Goal: Task Accomplishment & Management: Complete application form

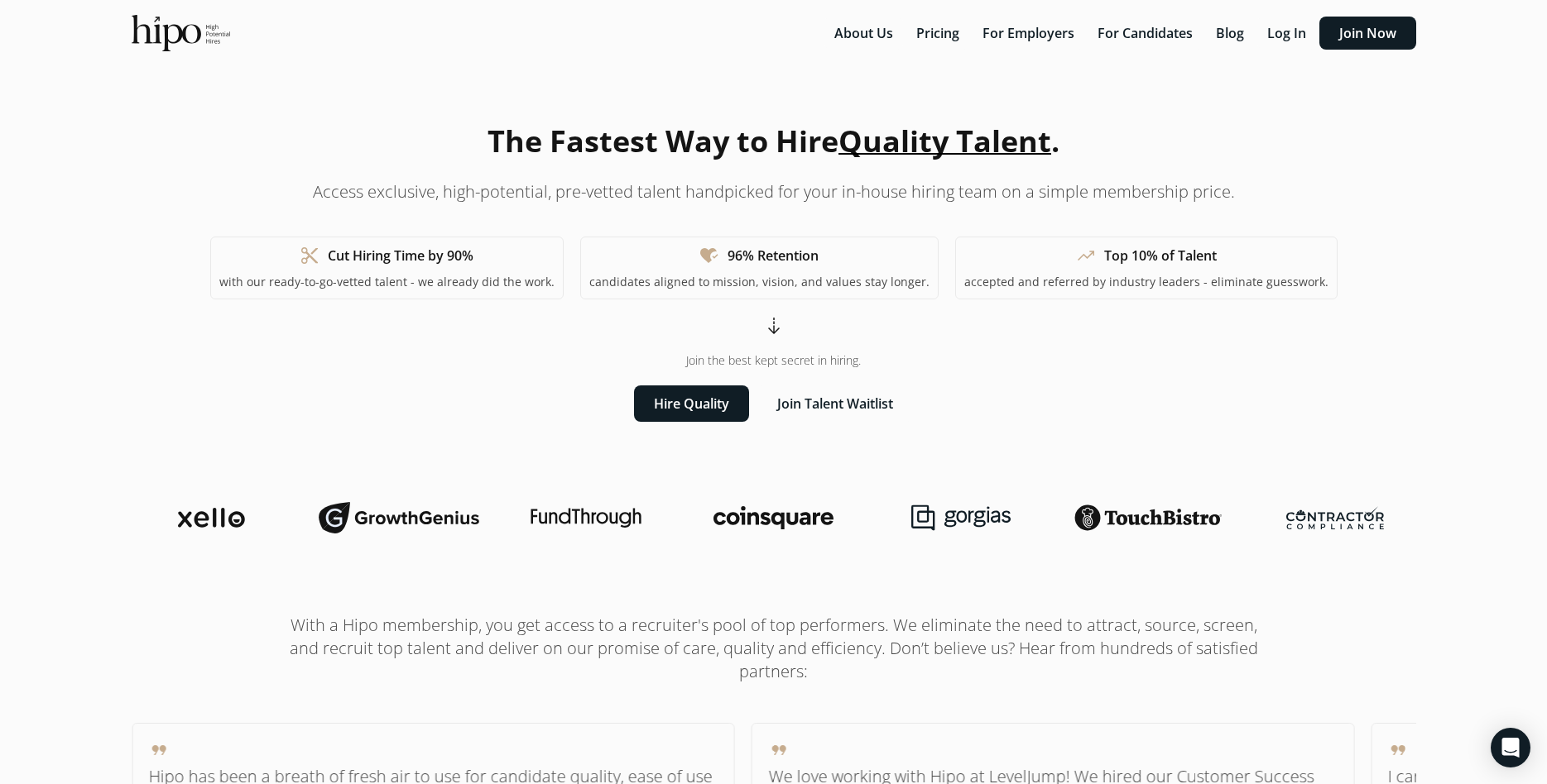
click at [804, 403] on button "Join Talent Waitlist" at bounding box center [835, 404] width 155 height 37
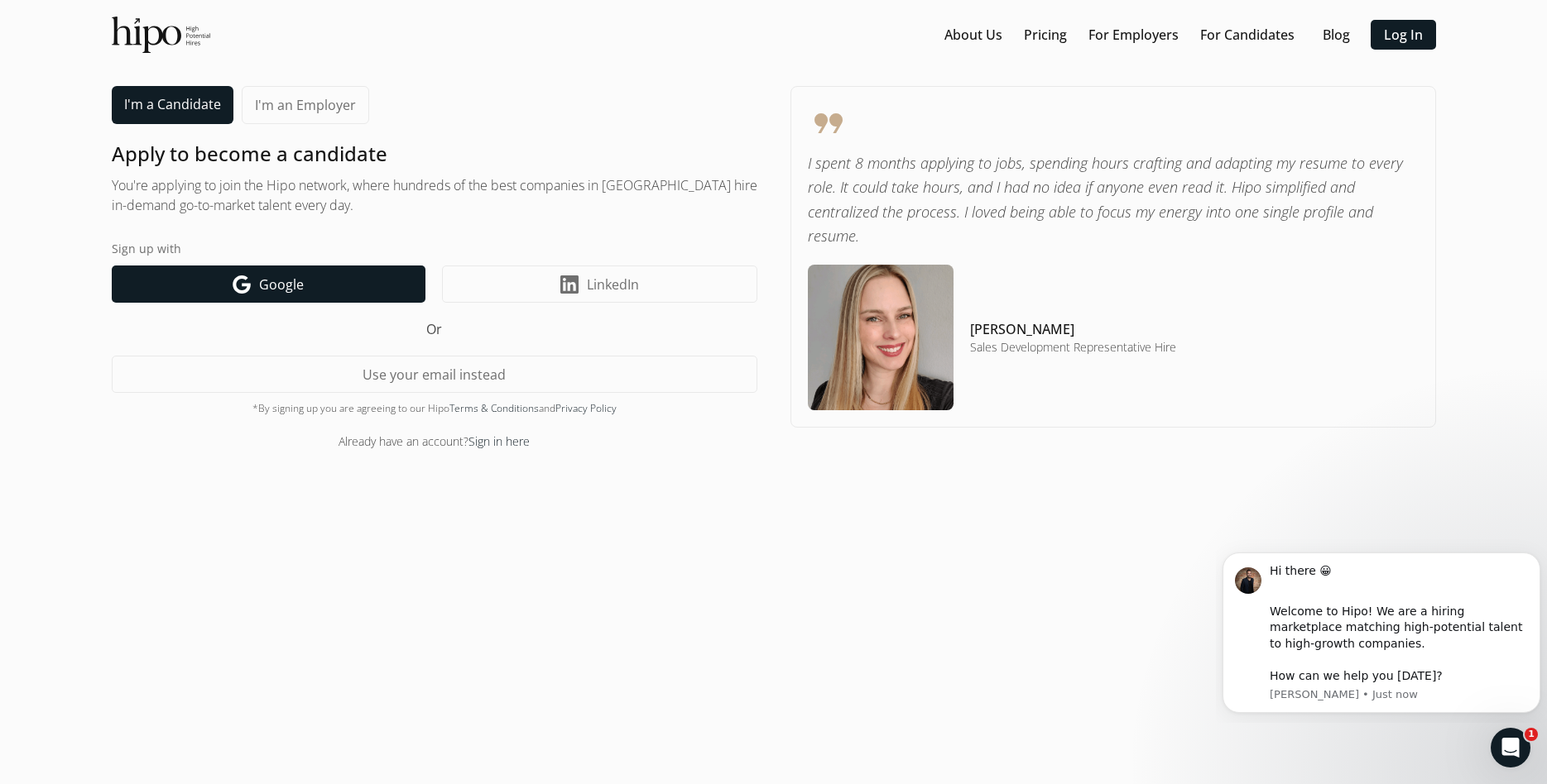
click at [358, 284] on link "Google icon Google" at bounding box center [268, 283] width 313 height 37
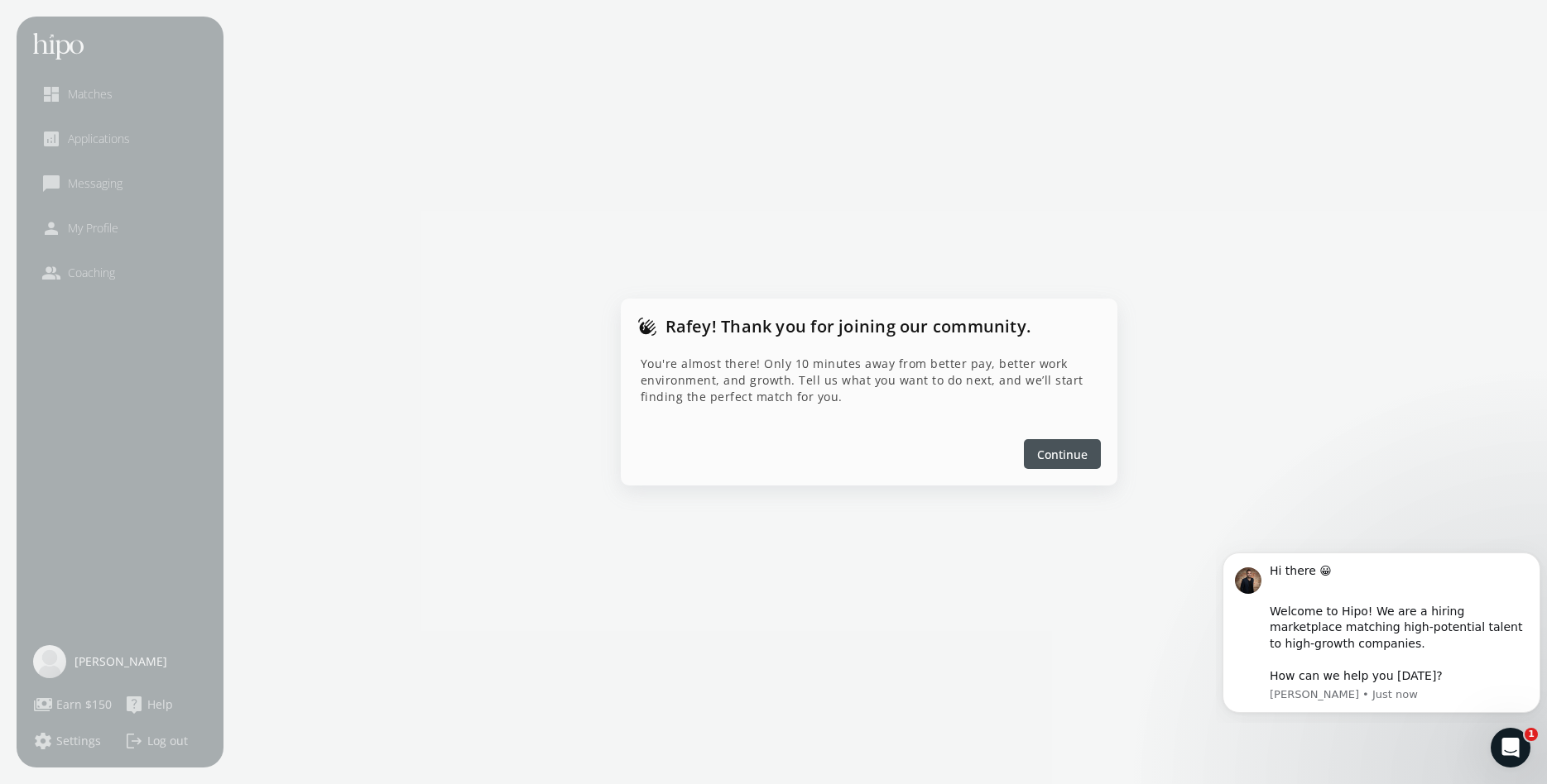
click at [1076, 453] on span "Continue" at bounding box center [1062, 454] width 51 height 17
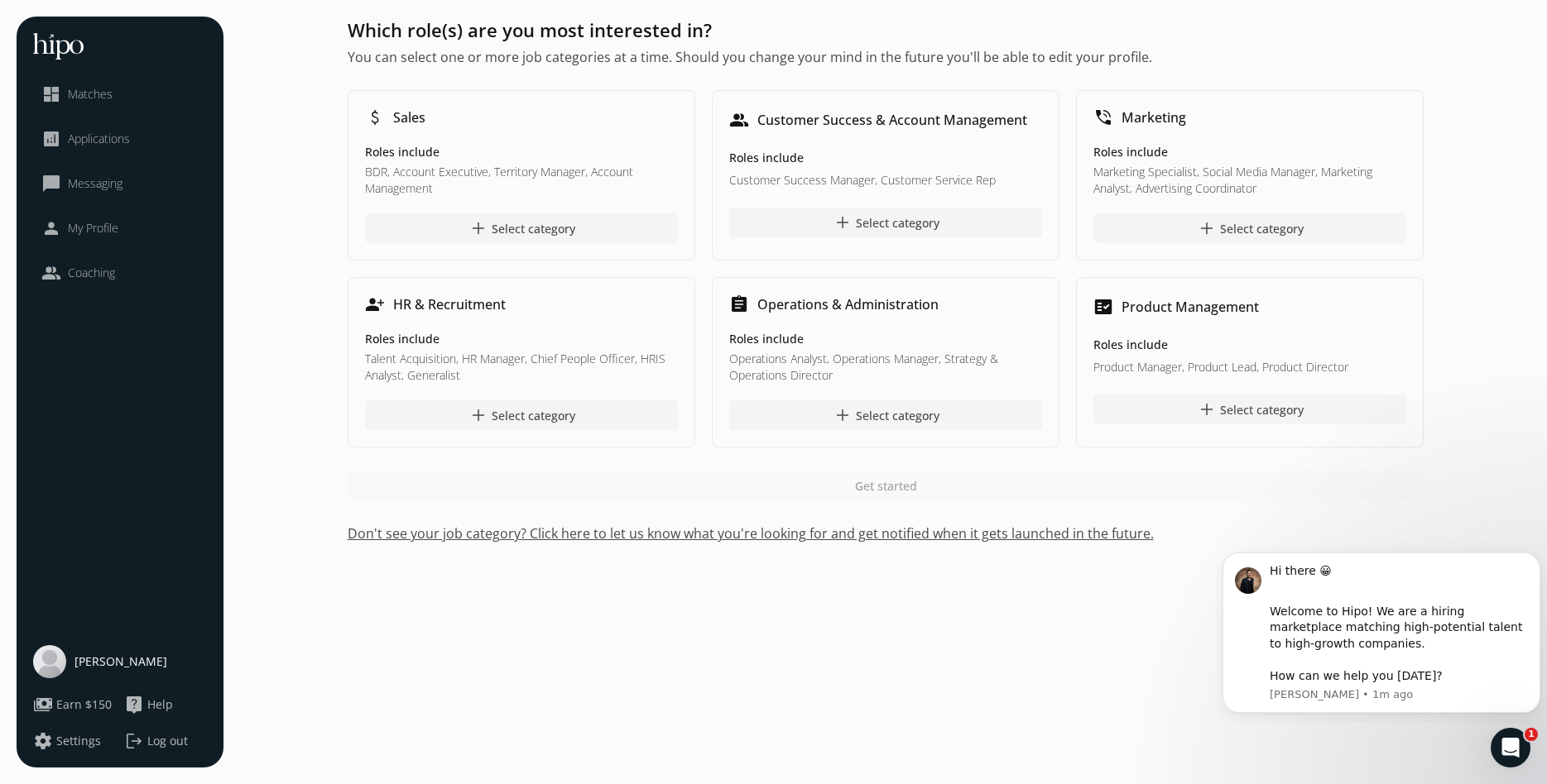
click at [979, 531] on button "Don't see your job category? Click here to let us know what you're looking for …" at bounding box center [885, 533] width 1076 height 20
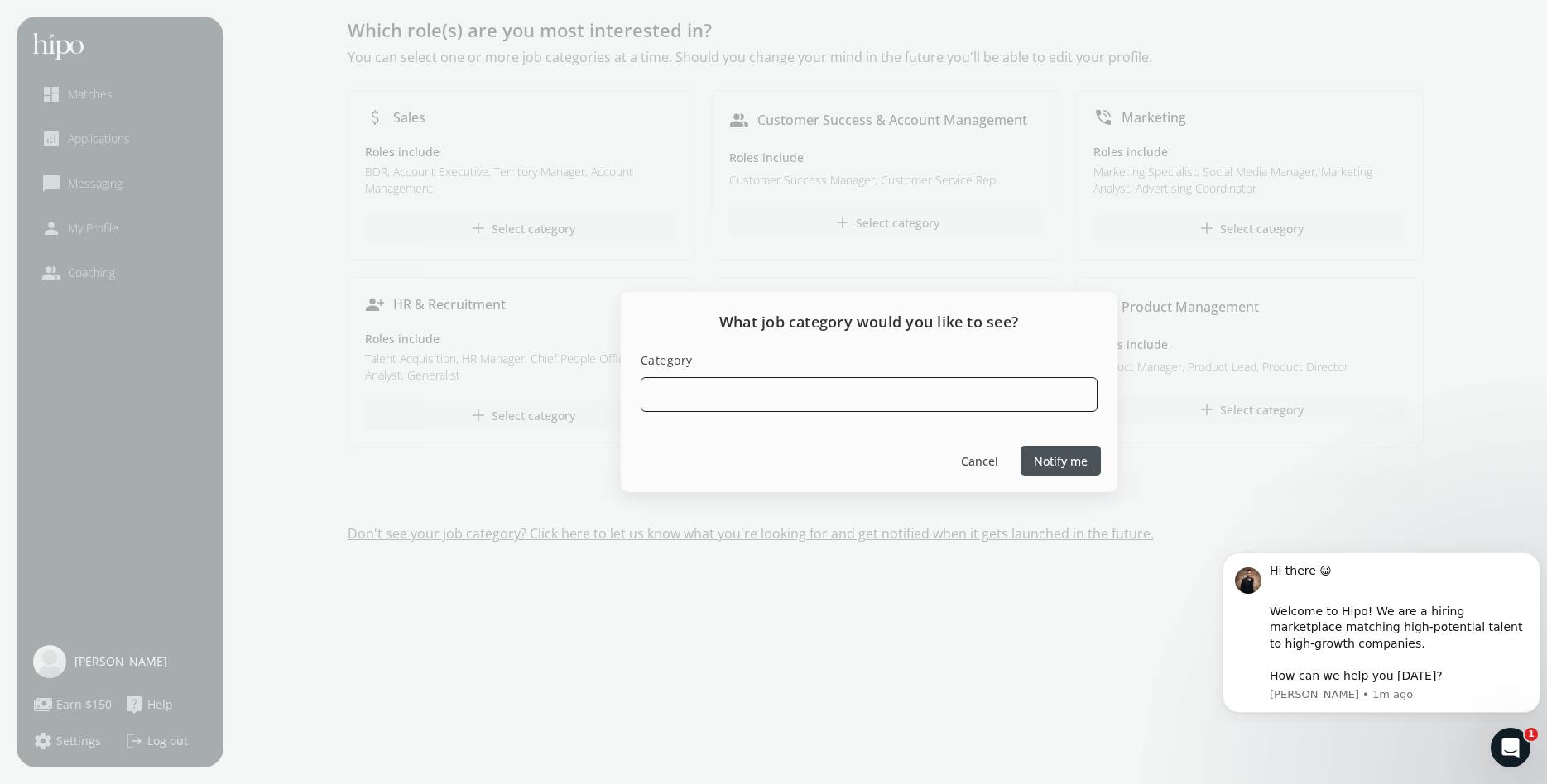
click at [975, 393] on input at bounding box center [869, 394] width 457 height 35
type input "Technology"
click at [1071, 455] on span "Notify me" at bounding box center [1061, 461] width 54 height 17
